Goal: Information Seeking & Learning: Learn about a topic

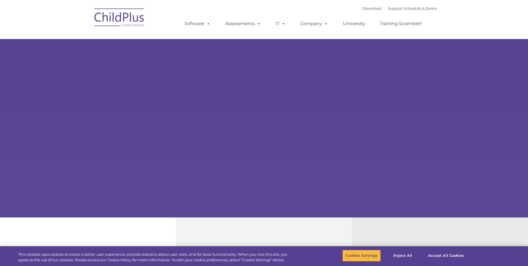
select select "MEDIUM"
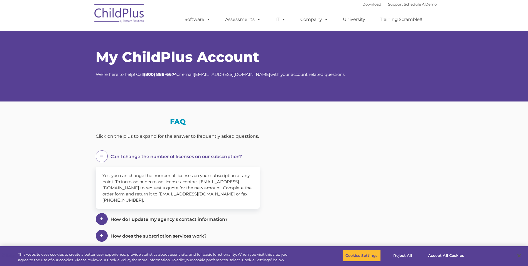
select select "MEDIUM"
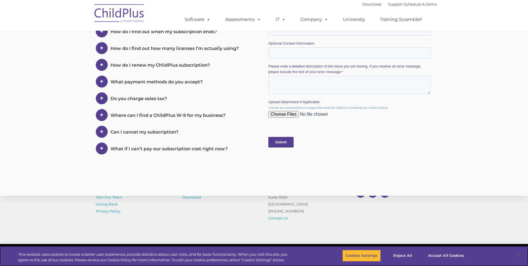
scroll to position [269, 0]
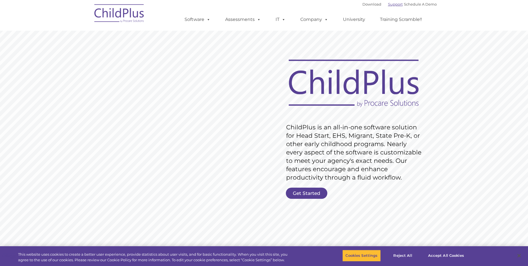
click at [388, 4] on link "Support" at bounding box center [395, 4] width 15 height 4
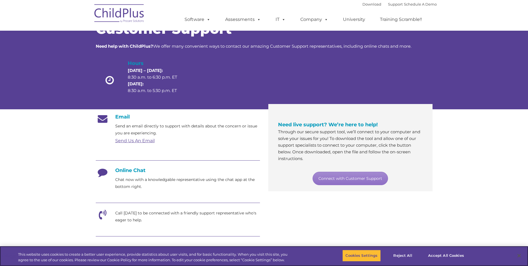
scroll to position [19, 0]
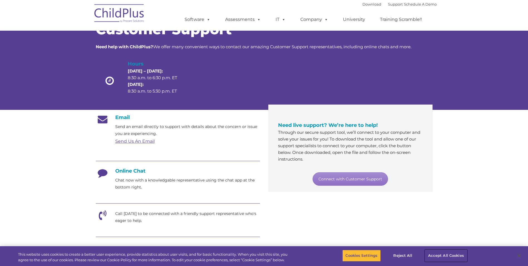
click at [456, 255] on button "Accept All Cookies" at bounding box center [446, 255] width 42 height 12
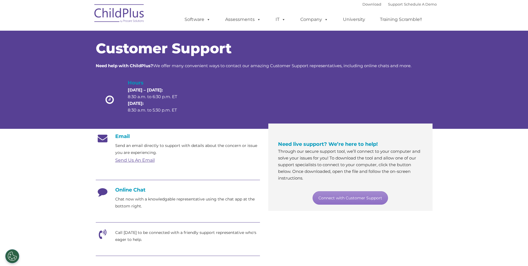
scroll to position [0, 0]
